Goal: Task Accomplishment & Management: Use online tool/utility

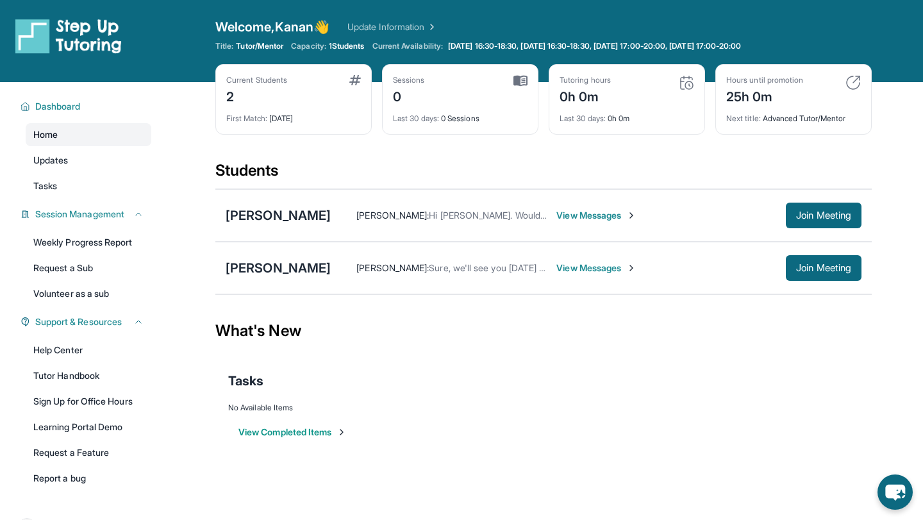
click at [78, 138] on link "Home" at bounding box center [89, 134] width 126 height 23
click at [597, 215] on span "View Messages" at bounding box center [596, 215] width 80 height 13
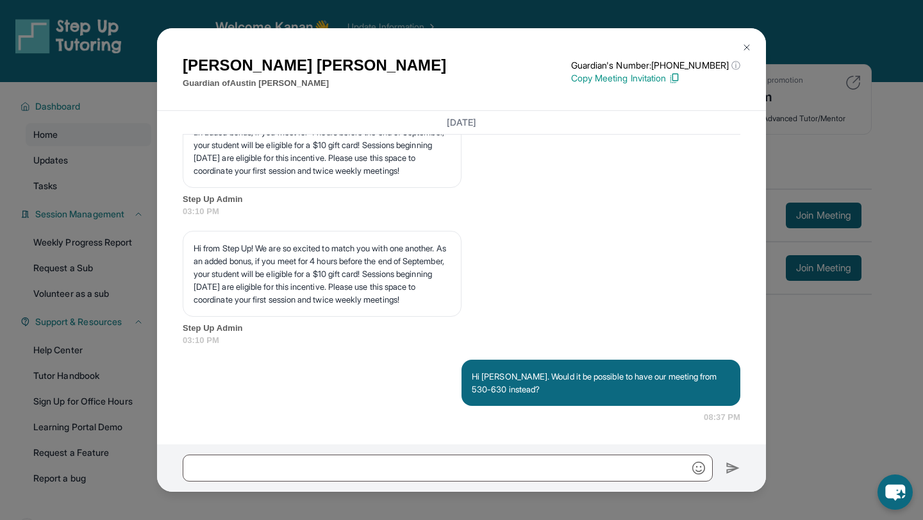
scroll to position [1637, 0]
click at [745, 45] on img at bounding box center [746, 47] width 10 height 10
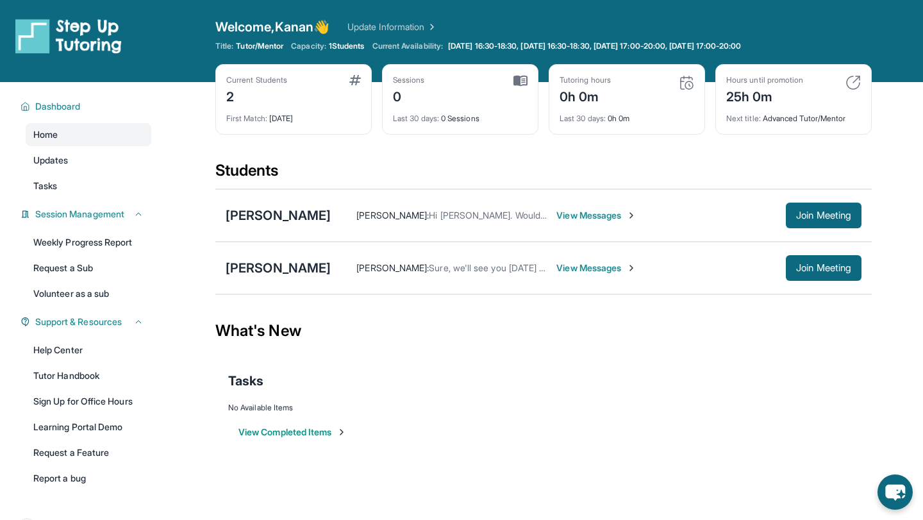
click at [589, 267] on span "View Messages" at bounding box center [596, 267] width 80 height 13
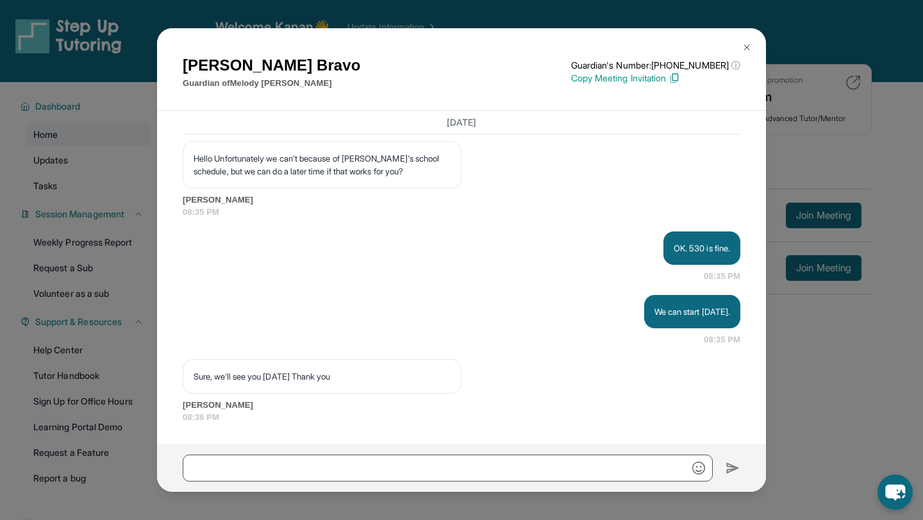
scroll to position [1460, 0]
click at [745, 46] on img at bounding box center [746, 47] width 10 height 10
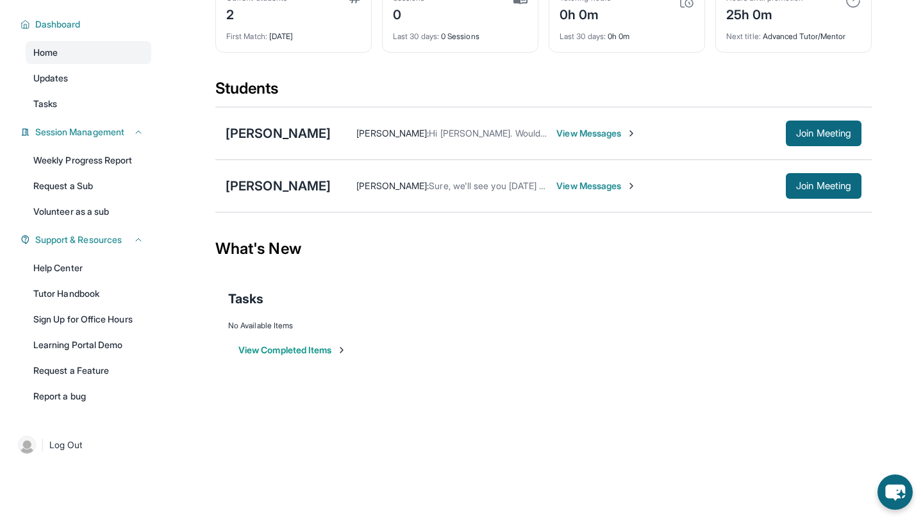
scroll to position [0, 0]
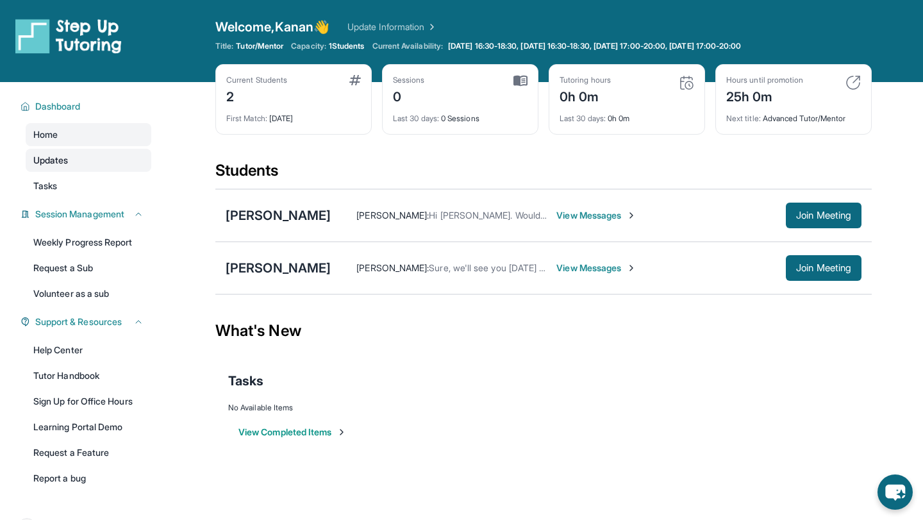
click at [63, 161] on span "Updates" at bounding box center [50, 160] width 35 height 13
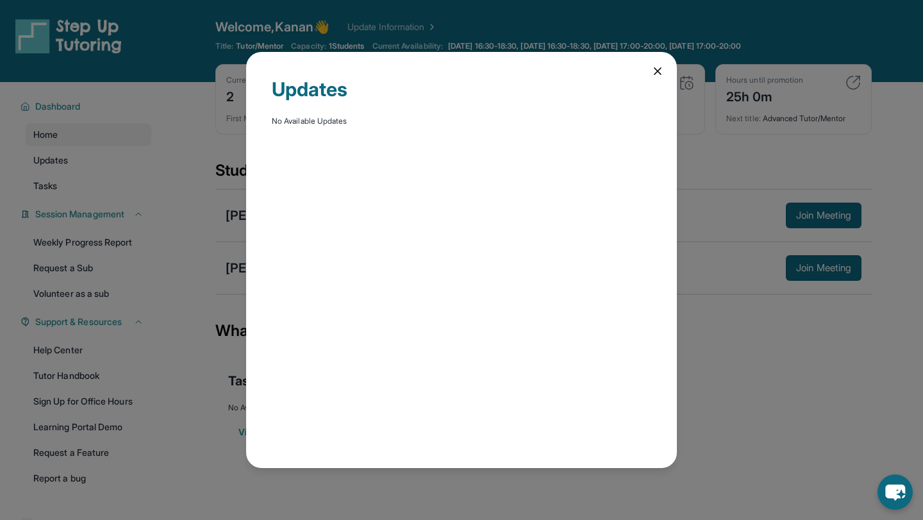
click at [661, 67] on icon at bounding box center [657, 71] width 13 height 13
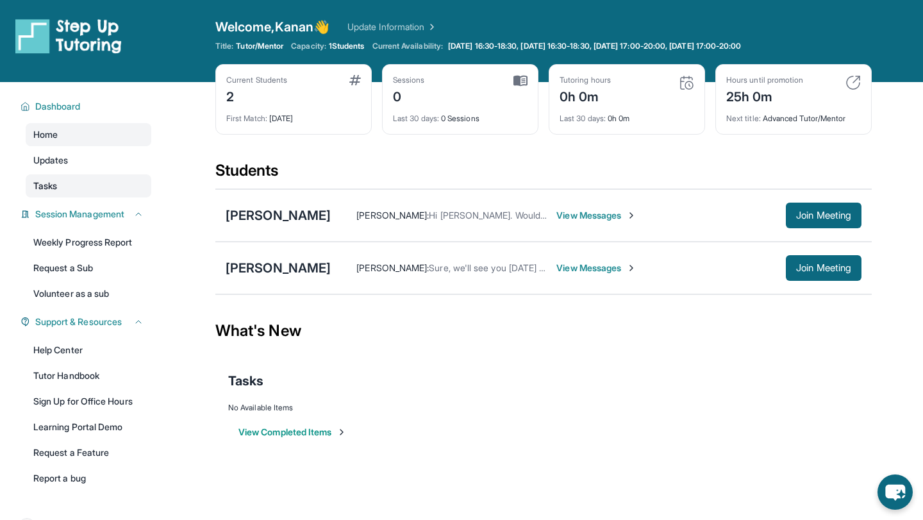
click at [72, 188] on link "Tasks" at bounding box center [89, 185] width 126 height 23
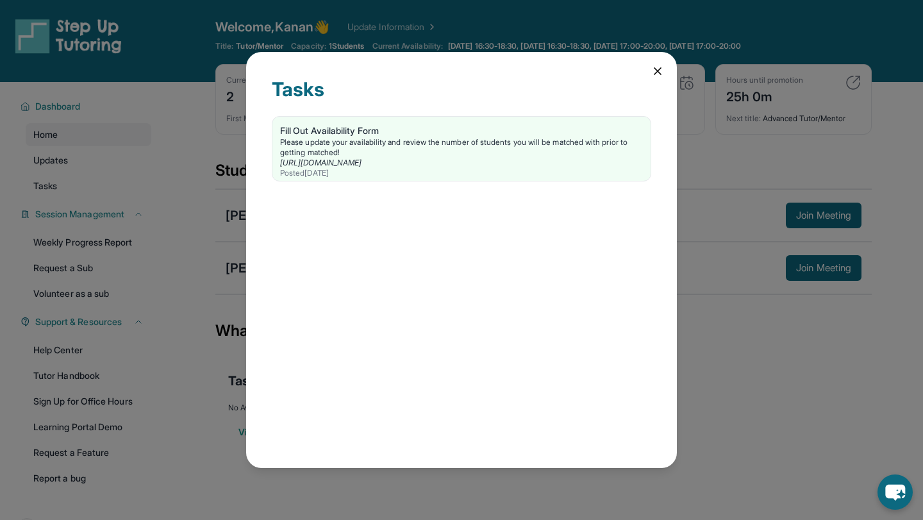
click at [659, 70] on icon at bounding box center [657, 71] width 13 height 13
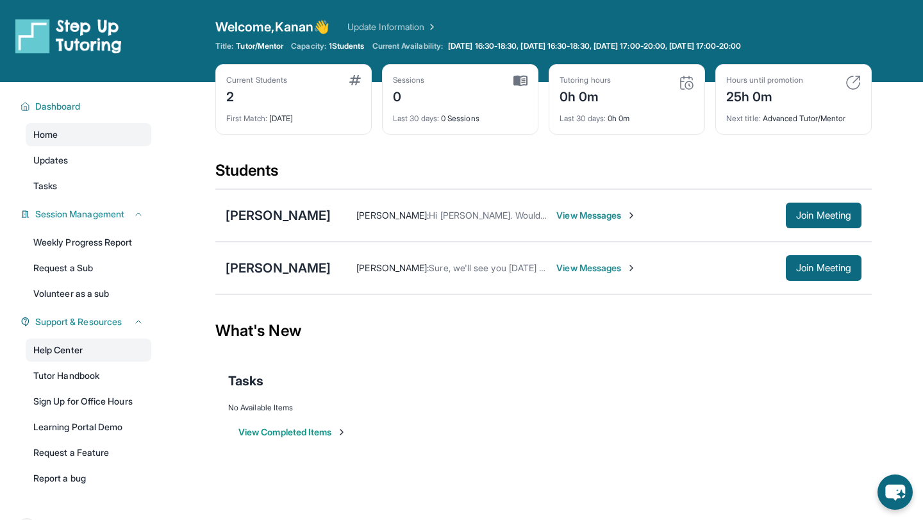
click at [65, 349] on link "Help Center" at bounding box center [89, 349] width 126 height 23
click at [836, 268] on span "Join Meeting" at bounding box center [823, 268] width 55 height 8
click at [818, 266] on span "Join Meeting" at bounding box center [823, 268] width 55 height 8
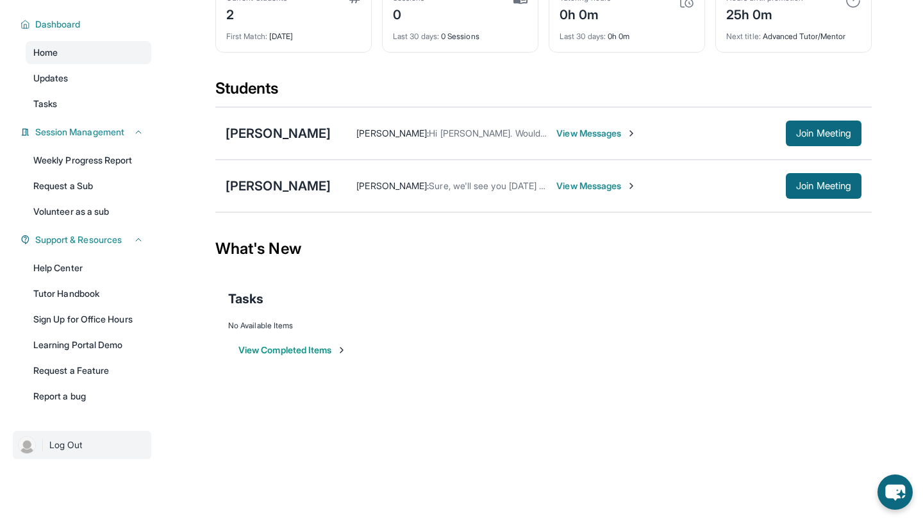
click at [63, 448] on span "Log Out" at bounding box center [65, 444] width 33 height 13
